Goal: Contribute content: Contribute content

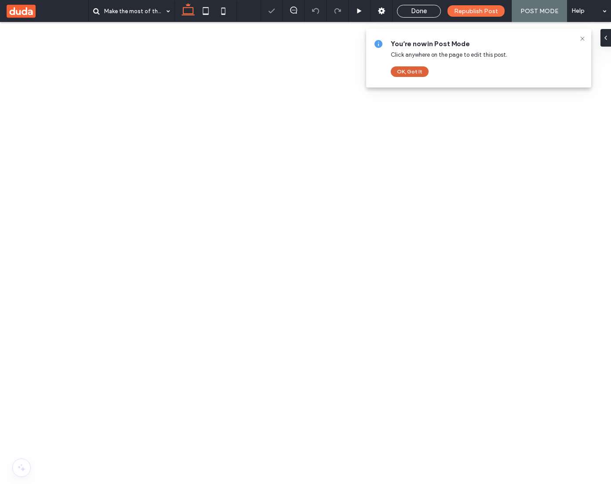
click at [415, 77] on button "OK, Got It" at bounding box center [410, 71] width 38 height 11
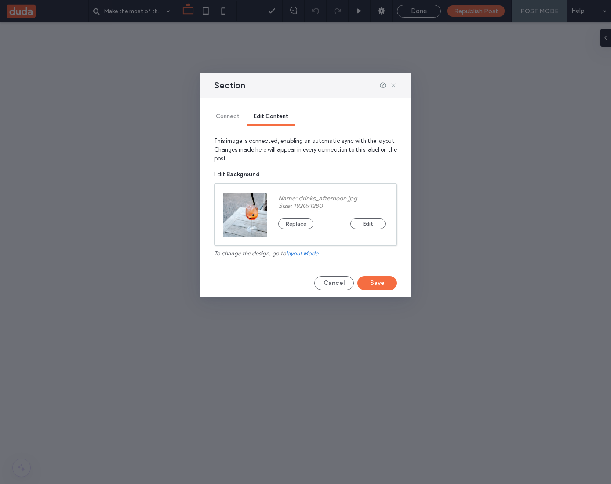
click at [394, 83] on icon at bounding box center [393, 85] width 7 height 7
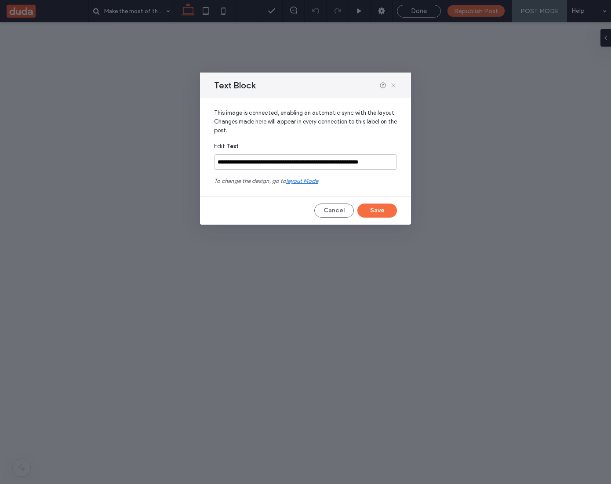
click at [394, 83] on icon at bounding box center [393, 85] width 7 height 7
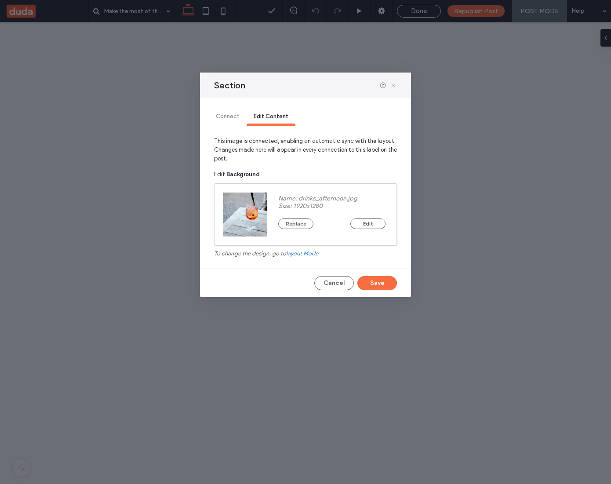
click at [393, 85] on use at bounding box center [393, 86] width 4 height 4
click at [342, 290] on button "Cancel" at bounding box center [334, 283] width 40 height 14
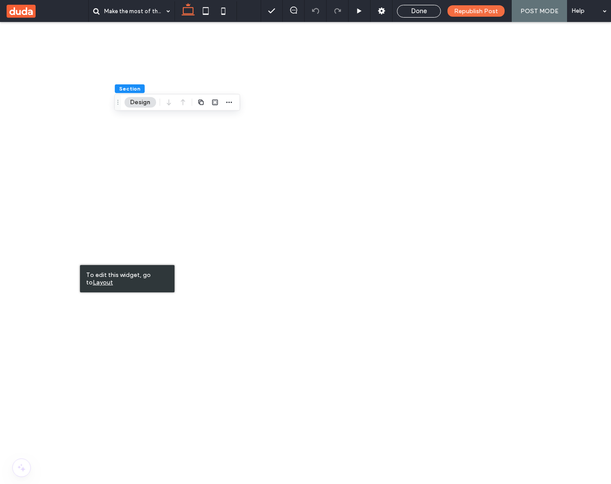
click at [95, 283] on u "Layout" at bounding box center [103, 282] width 20 height 7
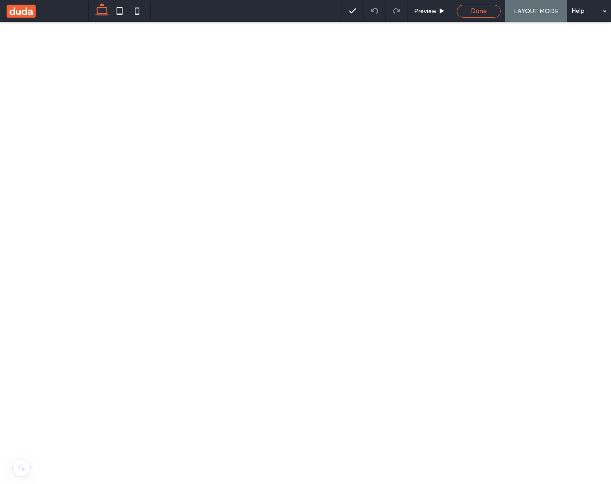
click at [492, 9] on div "Done" at bounding box center [478, 11] width 43 height 8
